Goal: Task Accomplishment & Management: Manage account settings

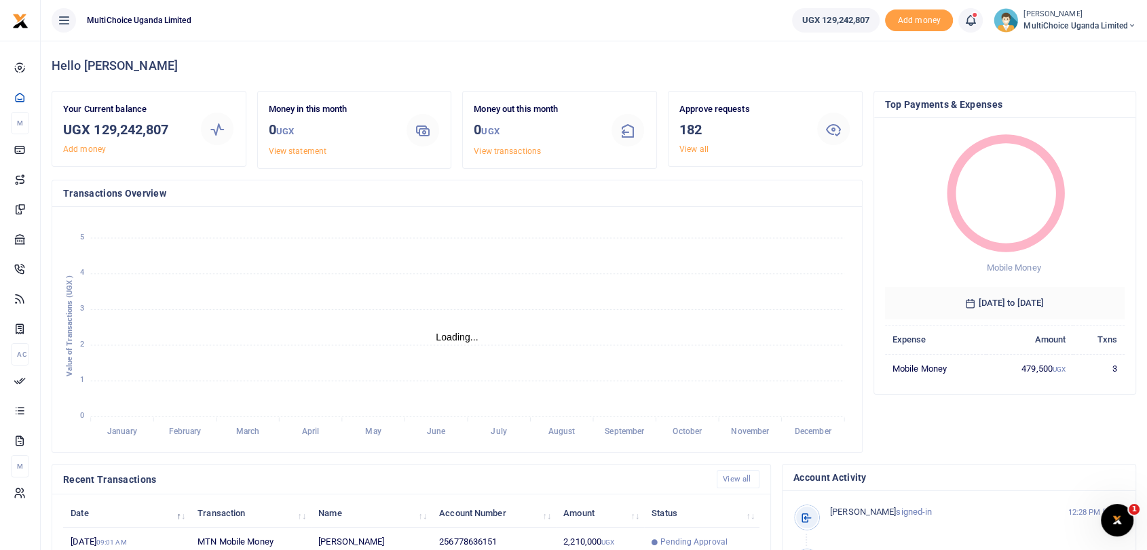
scroll to position [12, 12]
drag, startPoint x: 96, startPoint y: 128, endPoint x: 178, endPoint y: 130, distance: 82.2
click at [178, 130] on h3 "UGX 129,242,807" at bounding box center [126, 129] width 126 height 20
copy h3 "129,242,807"
click at [1055, 9] on small "[PERSON_NAME]" at bounding box center [1079, 15] width 113 height 12
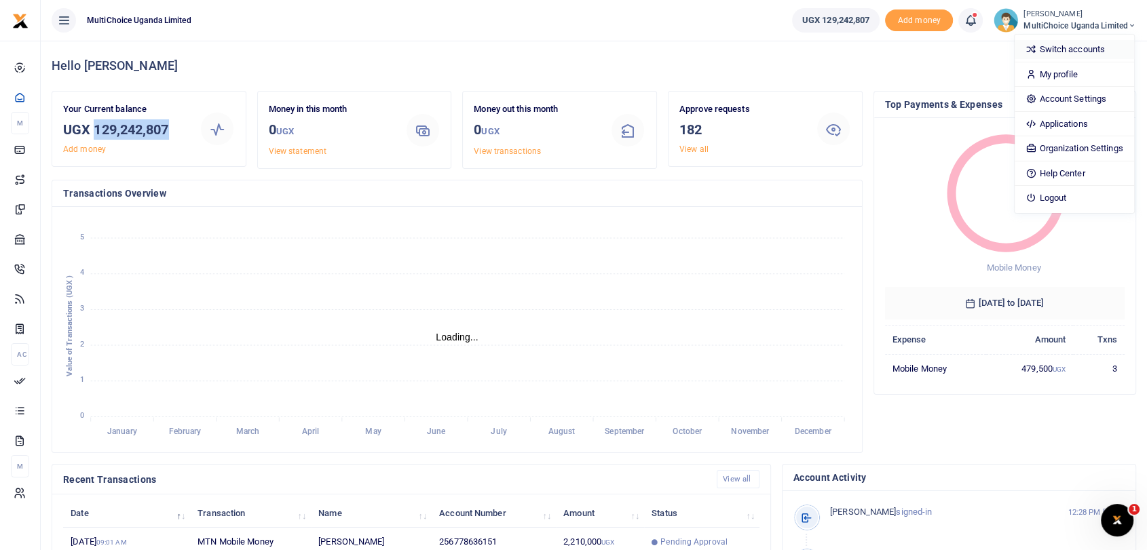
click at [1036, 48] on link "Switch accounts" at bounding box center [1074, 49] width 119 height 19
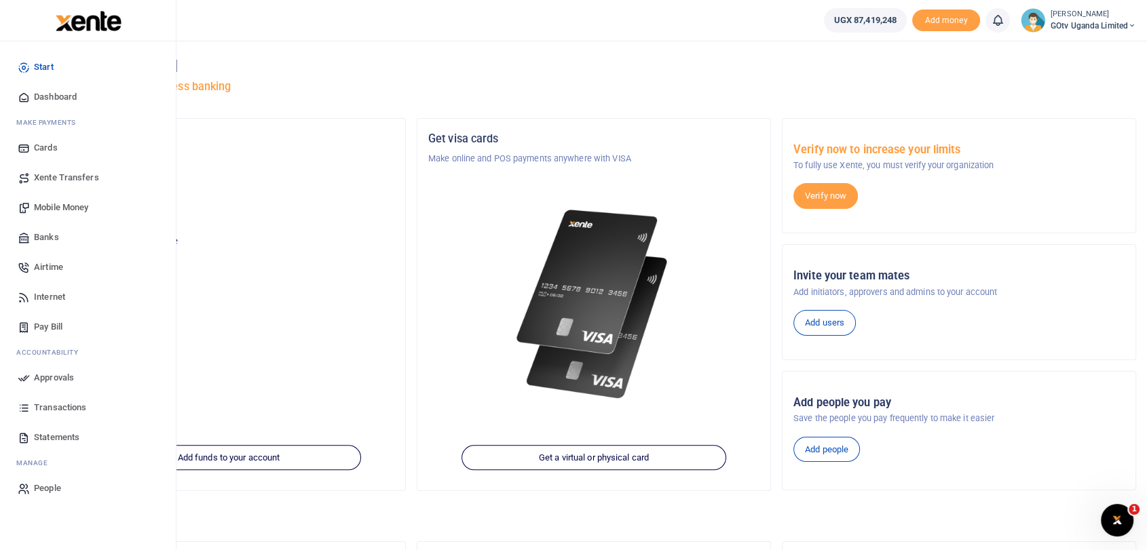
click at [65, 93] on span "Dashboard" at bounding box center [55, 97] width 43 height 14
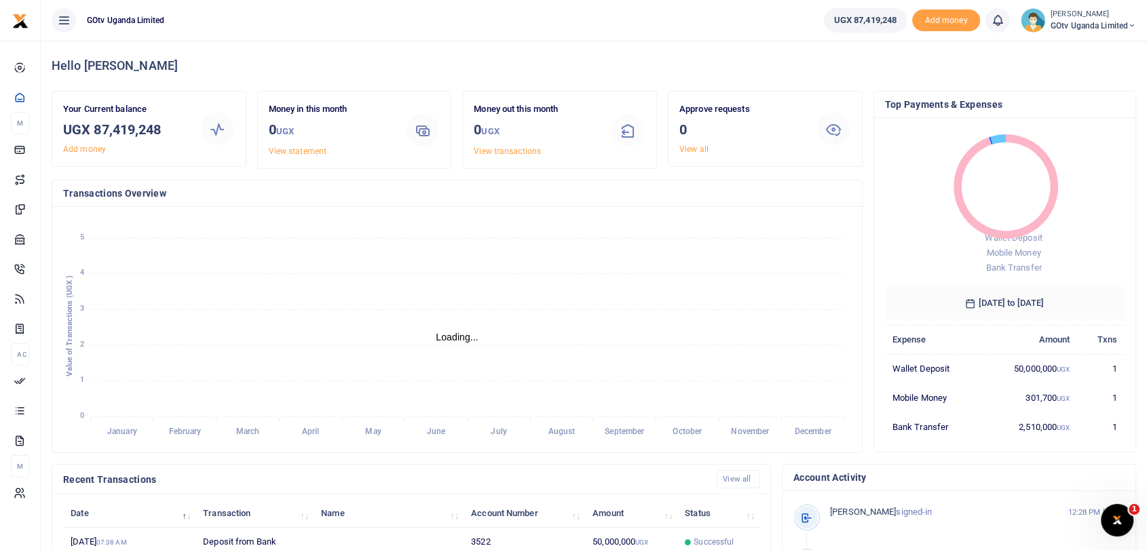
scroll to position [12, 12]
drag, startPoint x: 95, startPoint y: 127, endPoint x: 164, endPoint y: 132, distance: 69.4
click at [164, 132] on h3 "UGX 87,419,248" at bounding box center [126, 129] width 126 height 20
copy h3 "87,419,248"
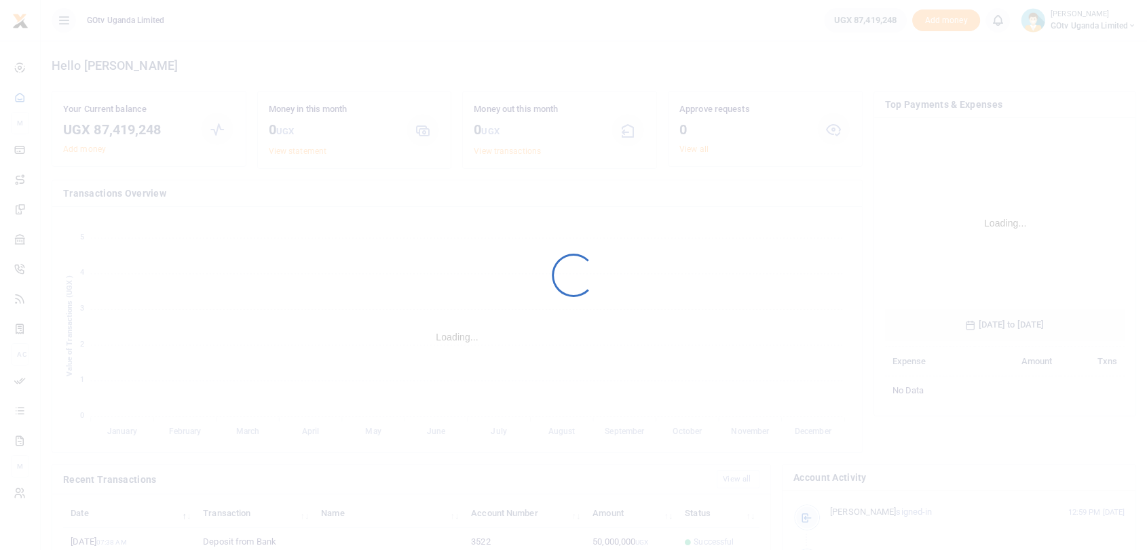
scroll to position [200, 228]
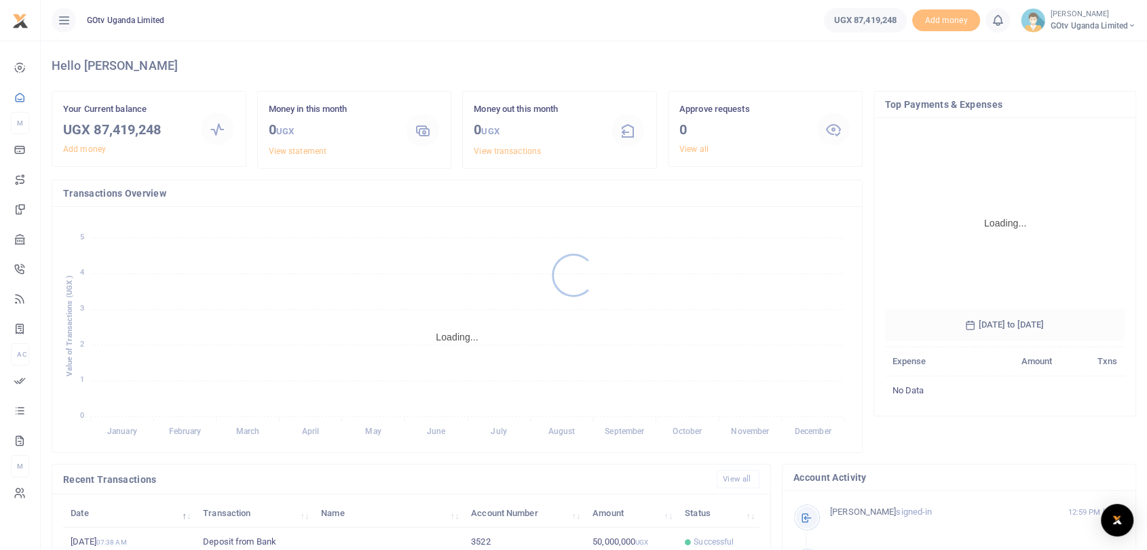
click at [1058, 21] on div at bounding box center [573, 275] width 1147 height 550
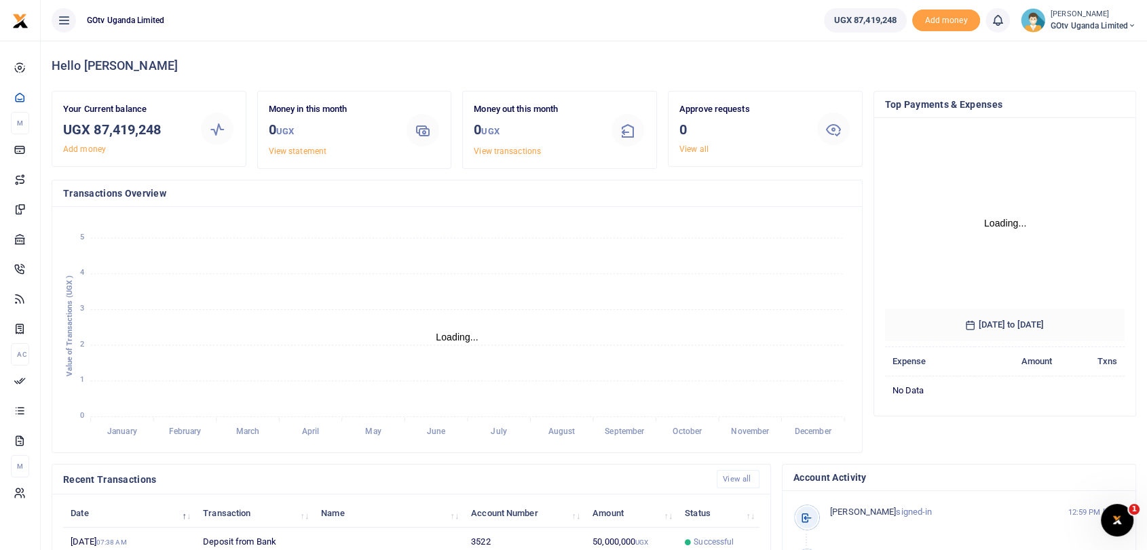
click at [1065, 20] on span "GOtv Uganda Limited" at bounding box center [1093, 26] width 86 height 12
click at [1061, 51] on link "Switch accounts" at bounding box center [1074, 49] width 119 height 19
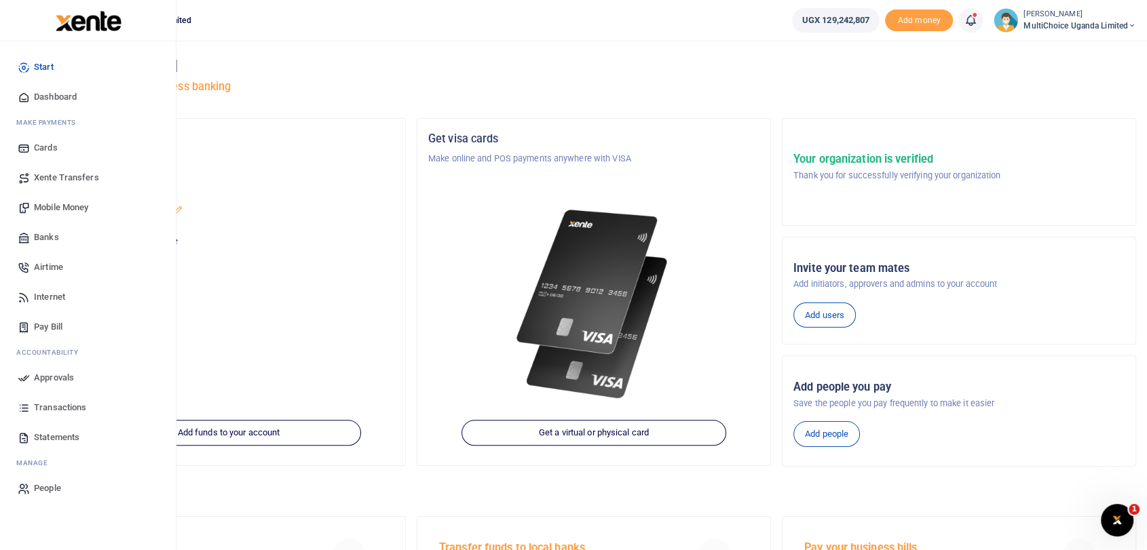
click at [43, 90] on span "Dashboard" at bounding box center [55, 97] width 43 height 14
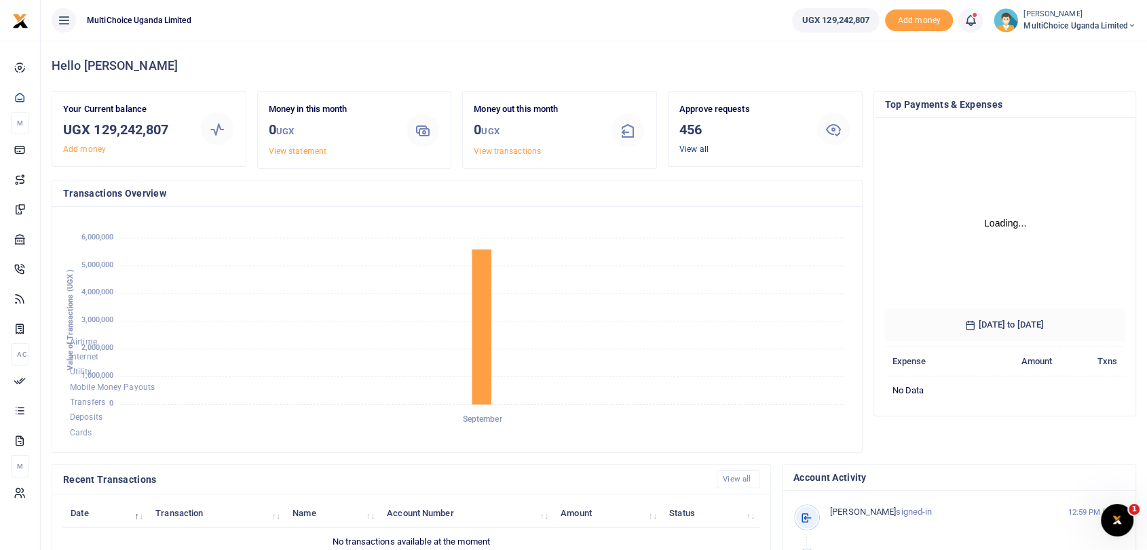
click at [694, 150] on link "View all" at bounding box center [693, 150] width 29 height 10
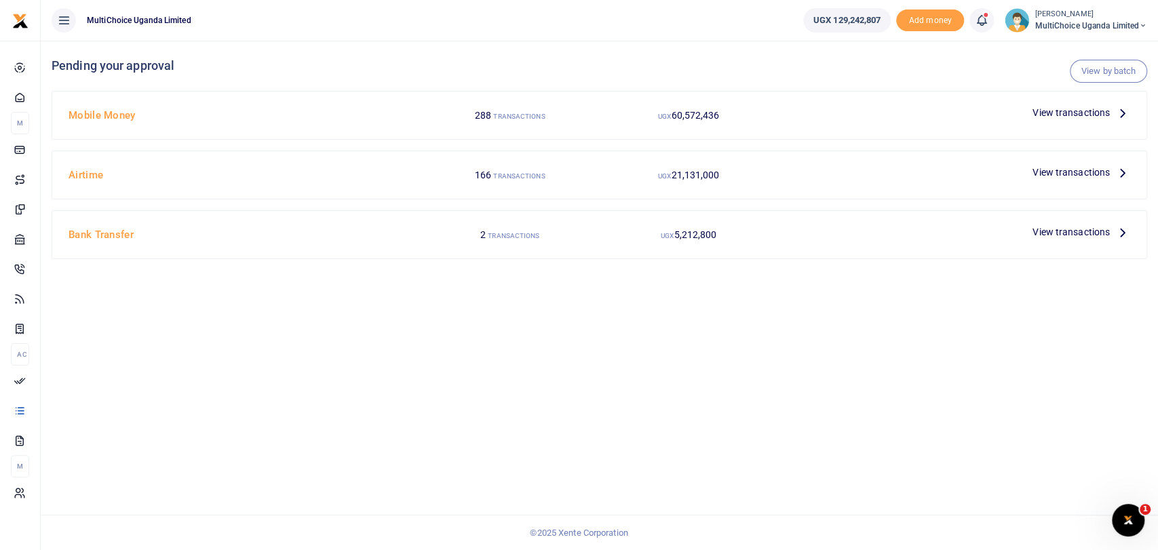
click at [1058, 110] on span "View transactions" at bounding box center [1071, 112] width 77 height 15
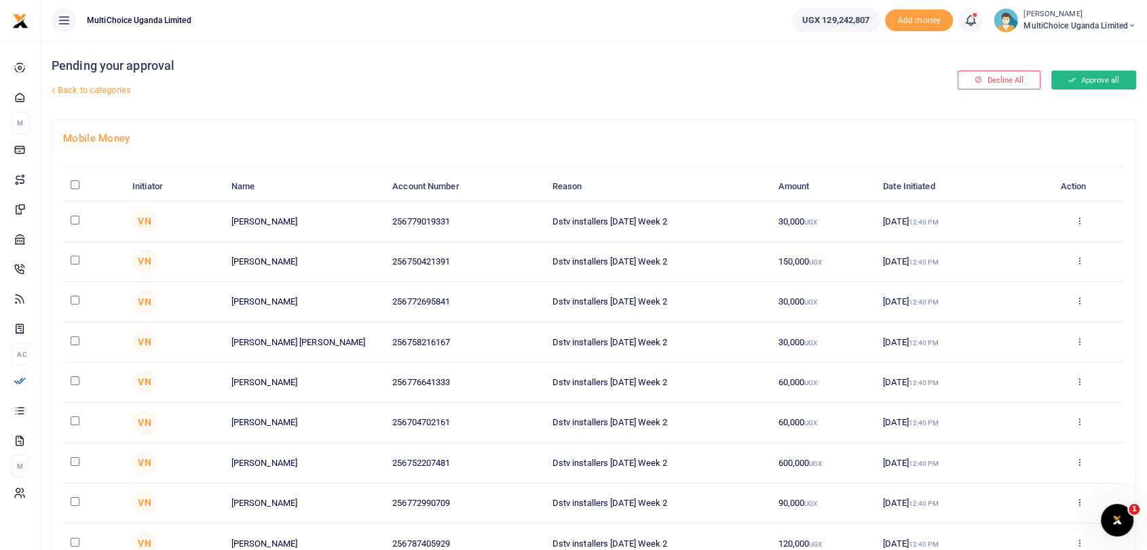
click at [1084, 79] on button "Approve all" at bounding box center [1093, 80] width 85 height 19
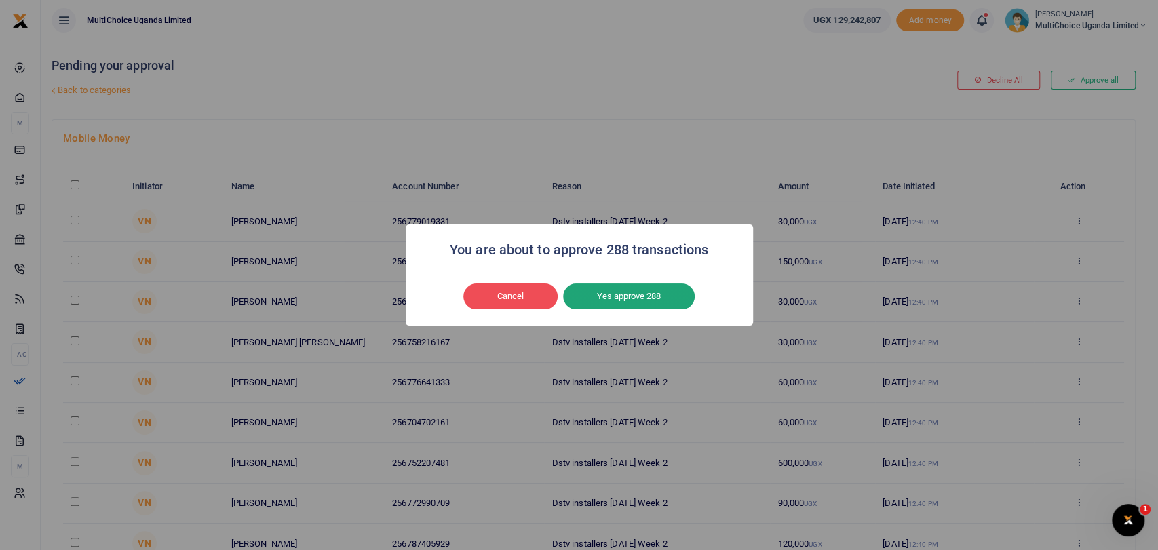
click at [657, 295] on button "Yes approve 288" at bounding box center [629, 297] width 132 height 26
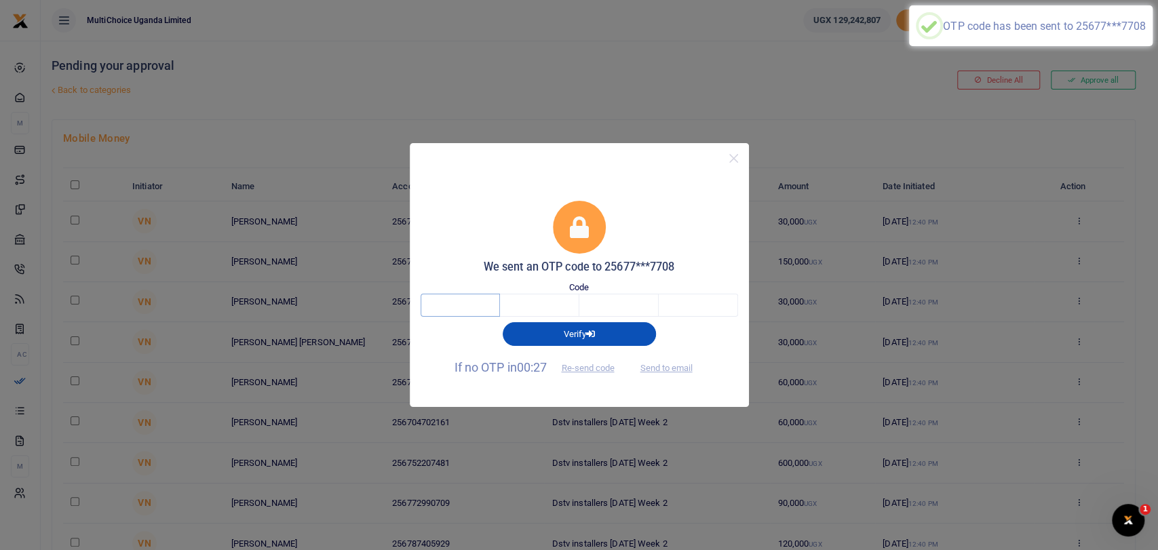
click at [437, 301] on input "text" at bounding box center [460, 305] width 79 height 23
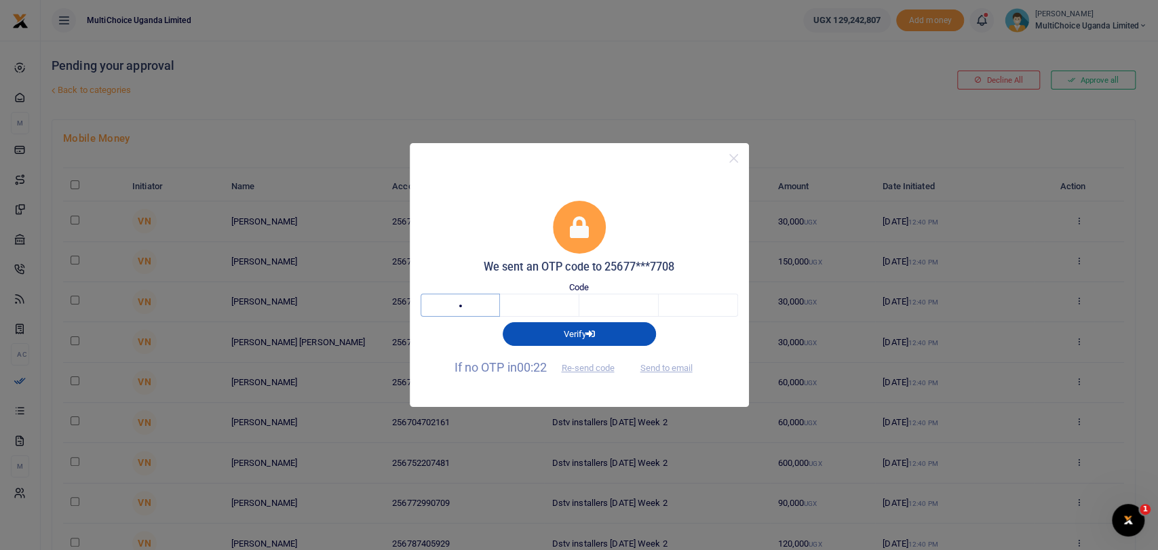
type input "3"
type input "2"
type input "4"
type input "1"
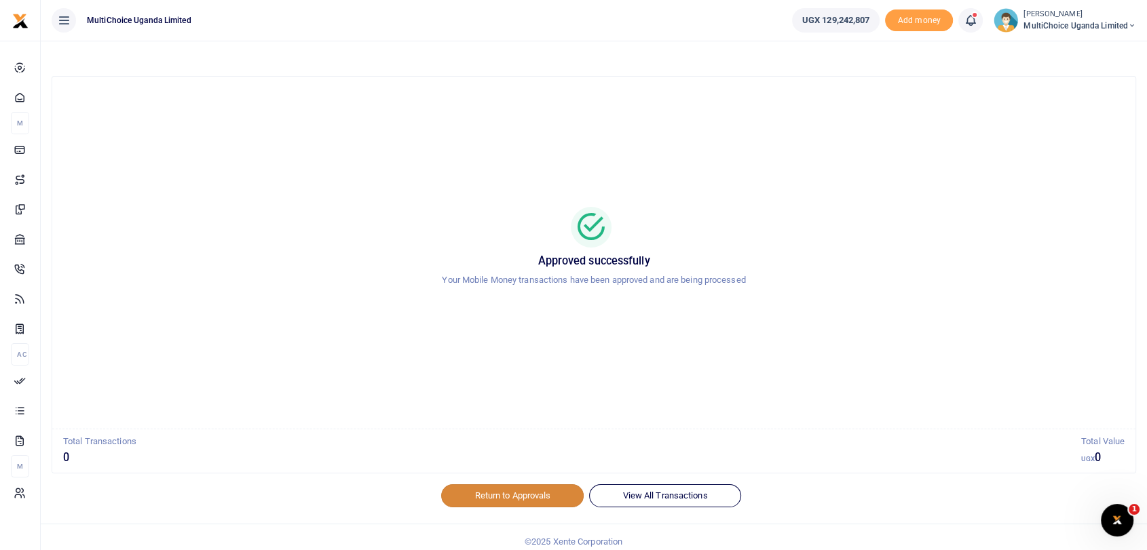
click at [473, 490] on link "Return to Approvals" at bounding box center [512, 496] width 143 height 23
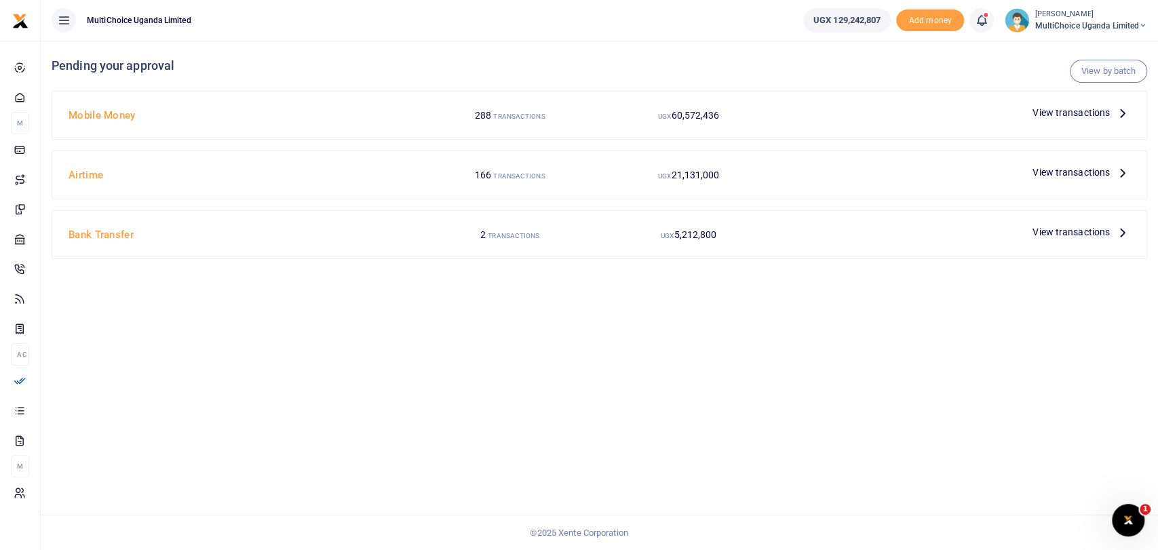
click at [1069, 176] on span "View transactions" at bounding box center [1071, 172] width 77 height 15
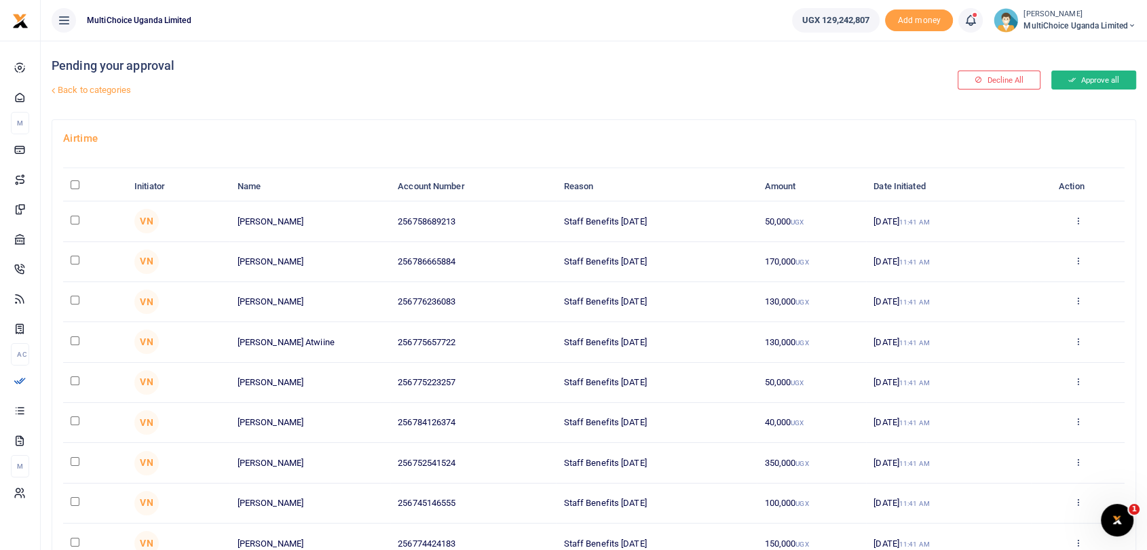
click at [1097, 78] on button "Approve all" at bounding box center [1093, 80] width 85 height 19
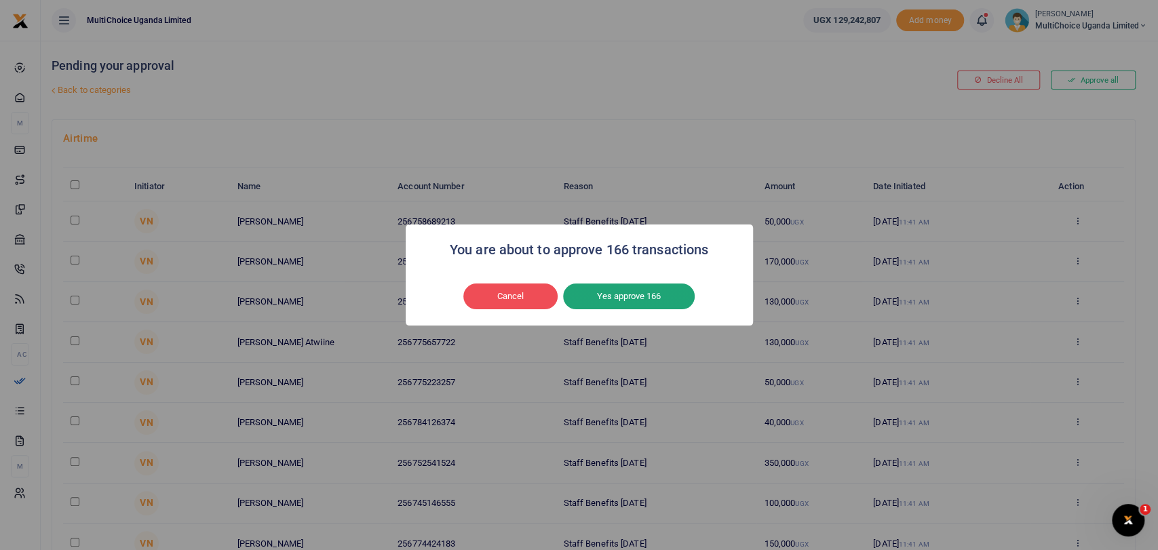
click at [636, 292] on button "Yes approve 166" at bounding box center [629, 297] width 132 height 26
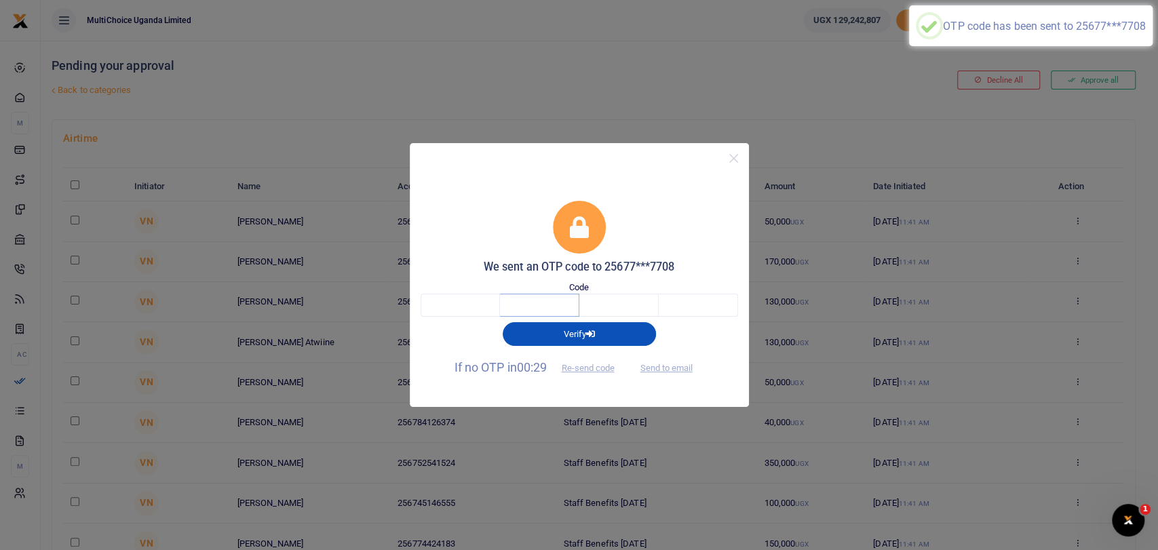
click at [500, 314] on input "text" at bounding box center [539, 305] width 79 height 23
click at [468, 311] on input "text" at bounding box center [460, 305] width 79 height 23
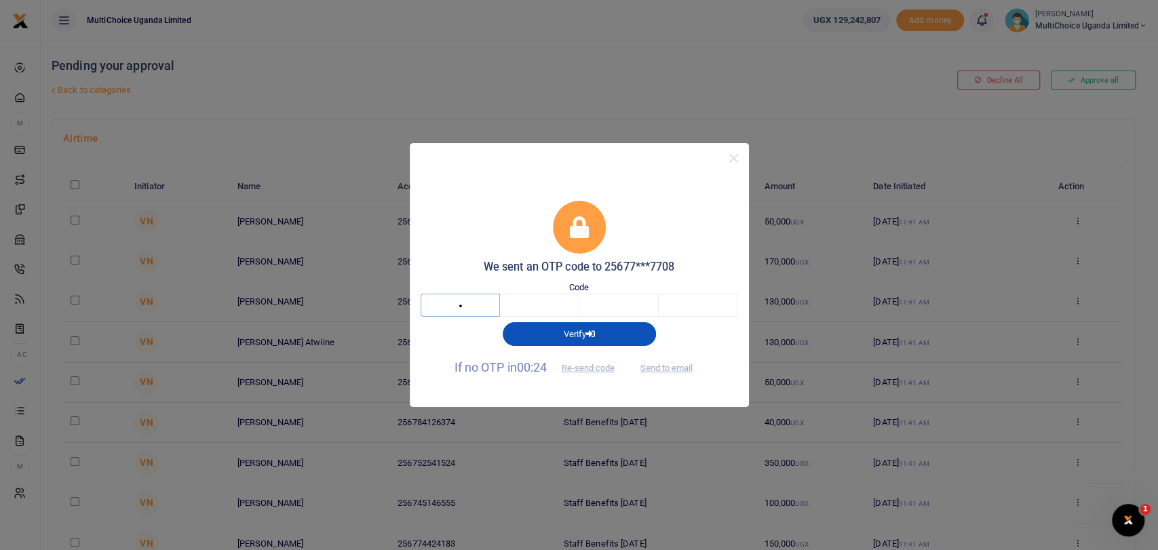
type input "7"
type input "3"
type input "1"
type input "4"
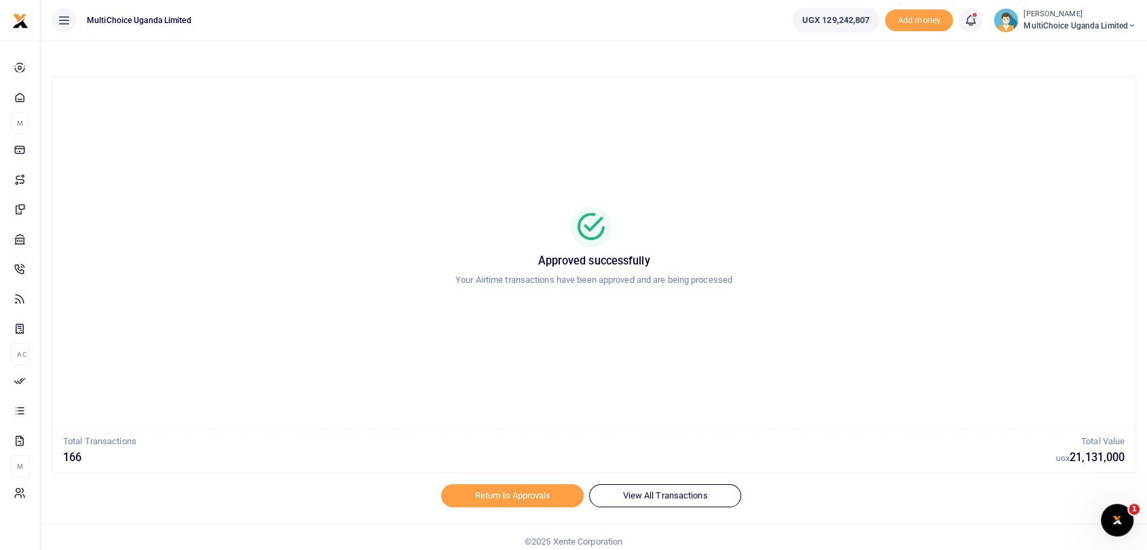
click at [544, 510] on div "Return to Approvals View All Transactions" at bounding box center [594, 504] width 1084 height 39
click at [542, 504] on link "Return to Approvals" at bounding box center [512, 496] width 143 height 23
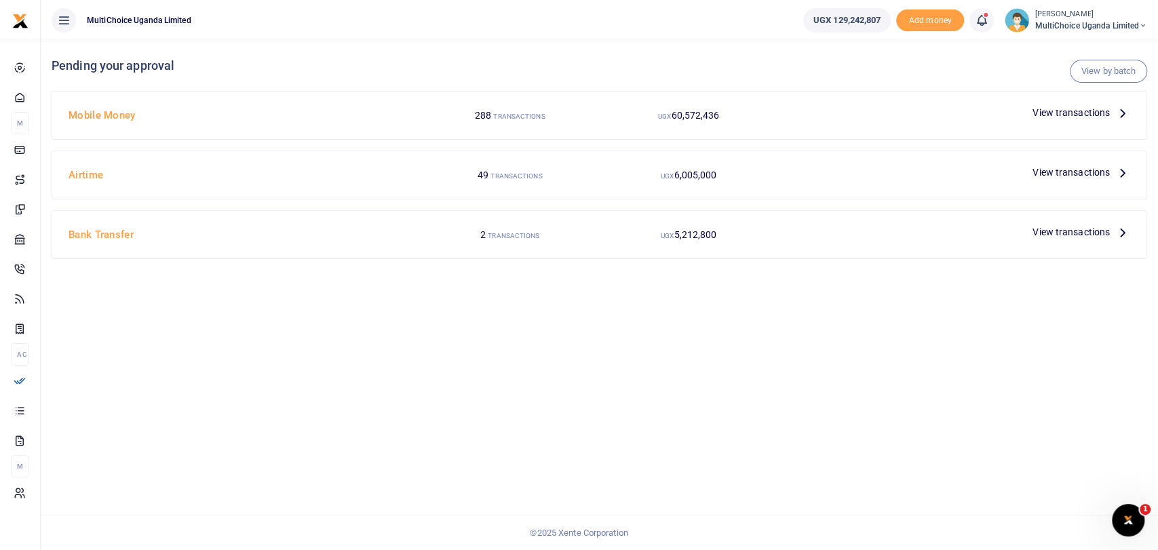
click at [1080, 235] on span "View transactions" at bounding box center [1071, 232] width 77 height 15
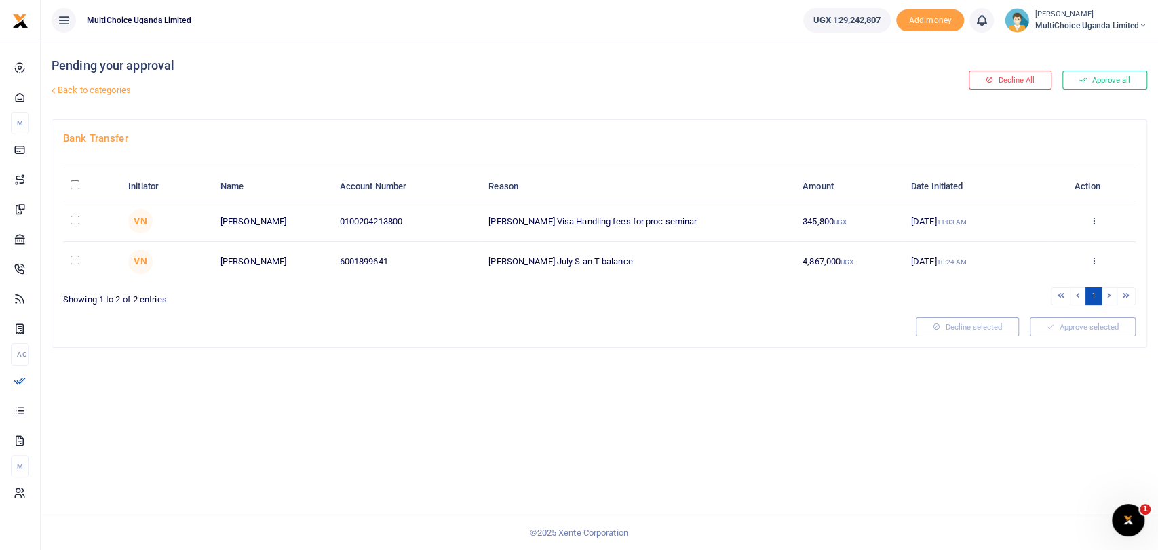
click at [1099, 81] on button "Approve all" at bounding box center [1105, 80] width 85 height 19
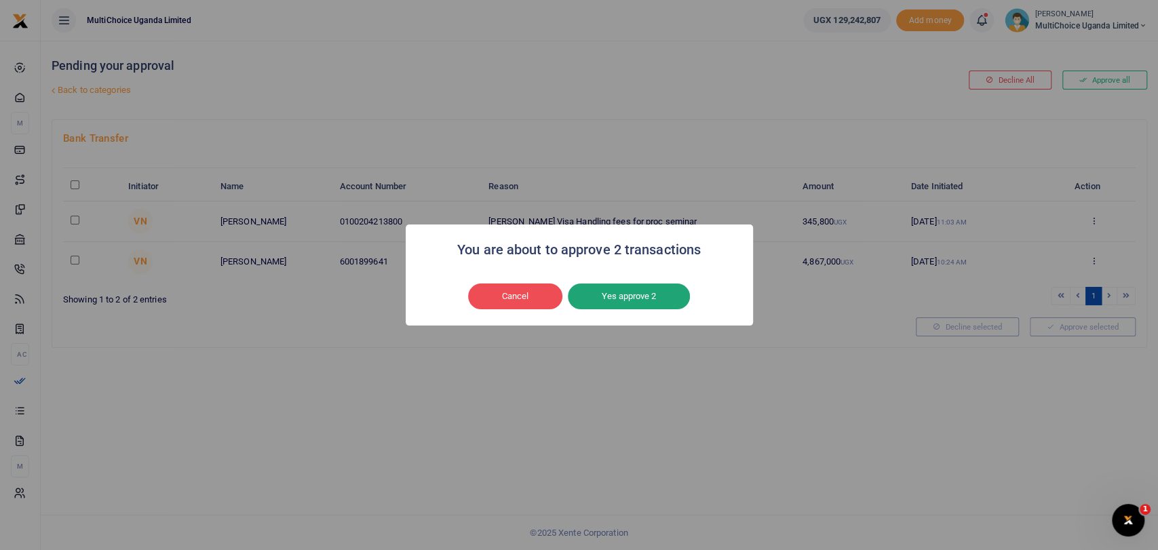
click at [612, 296] on button "Yes approve 2" at bounding box center [629, 297] width 122 height 26
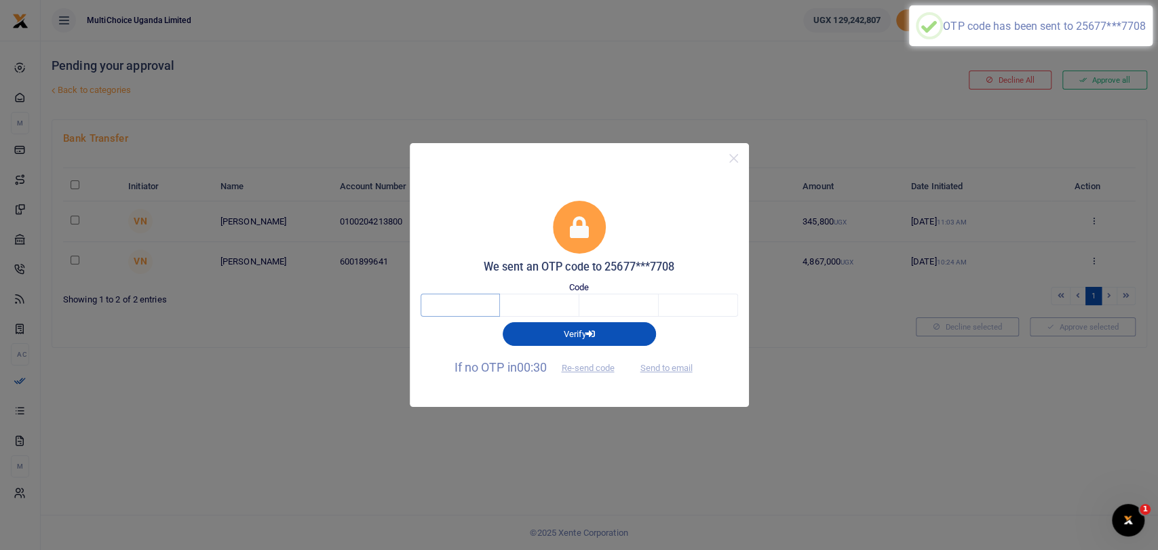
click at [490, 305] on input "text" at bounding box center [460, 305] width 79 height 23
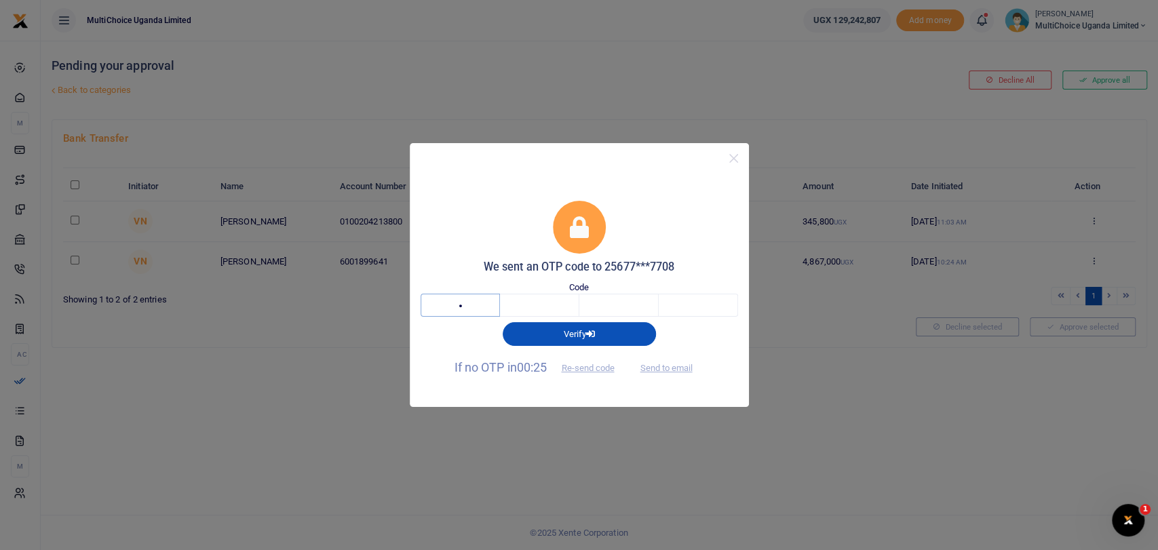
type input "7"
type input "8"
type input "4"
type input "3"
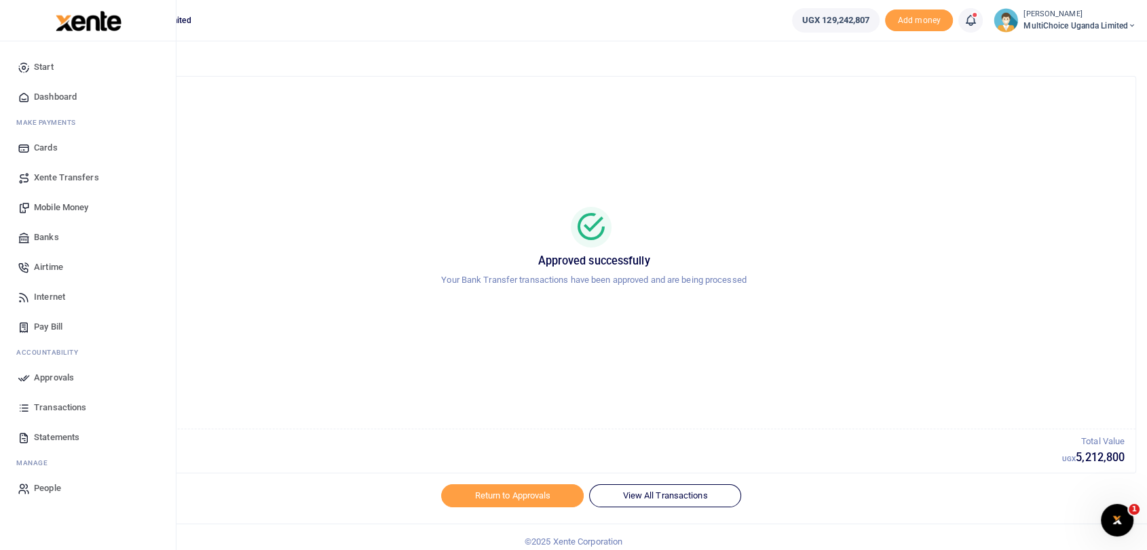
click at [43, 96] on span "Dashboard" at bounding box center [55, 97] width 43 height 14
